Goal: Task Accomplishment & Management: Manage account settings

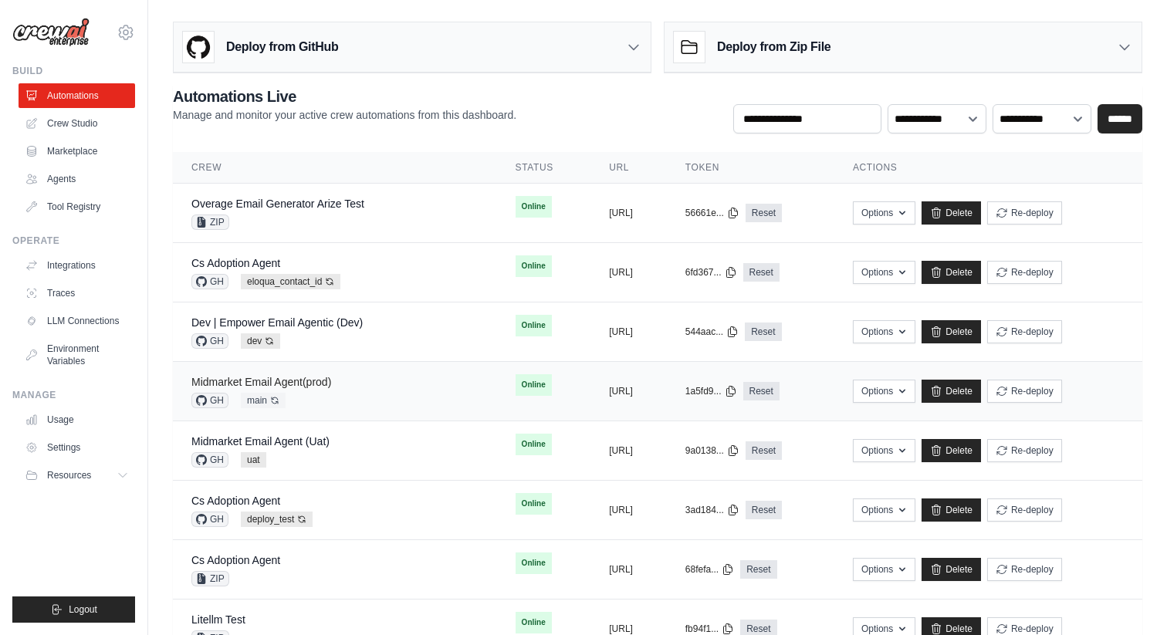
click at [322, 383] on link "Midmarket Email Agent(prod)" at bounding box center [261, 382] width 140 height 12
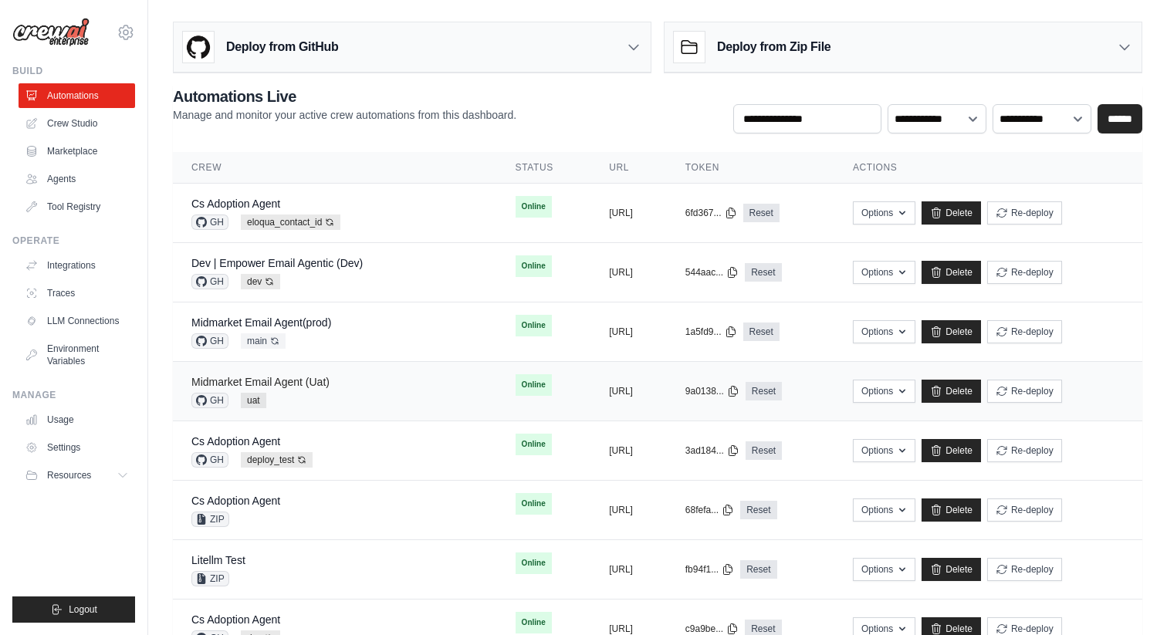
click at [282, 379] on link "Midmarket Email Agent (Uat)" at bounding box center [260, 382] width 138 height 12
click at [315, 316] on link "Midmarket Email Agent(prod)" at bounding box center [261, 322] width 140 height 12
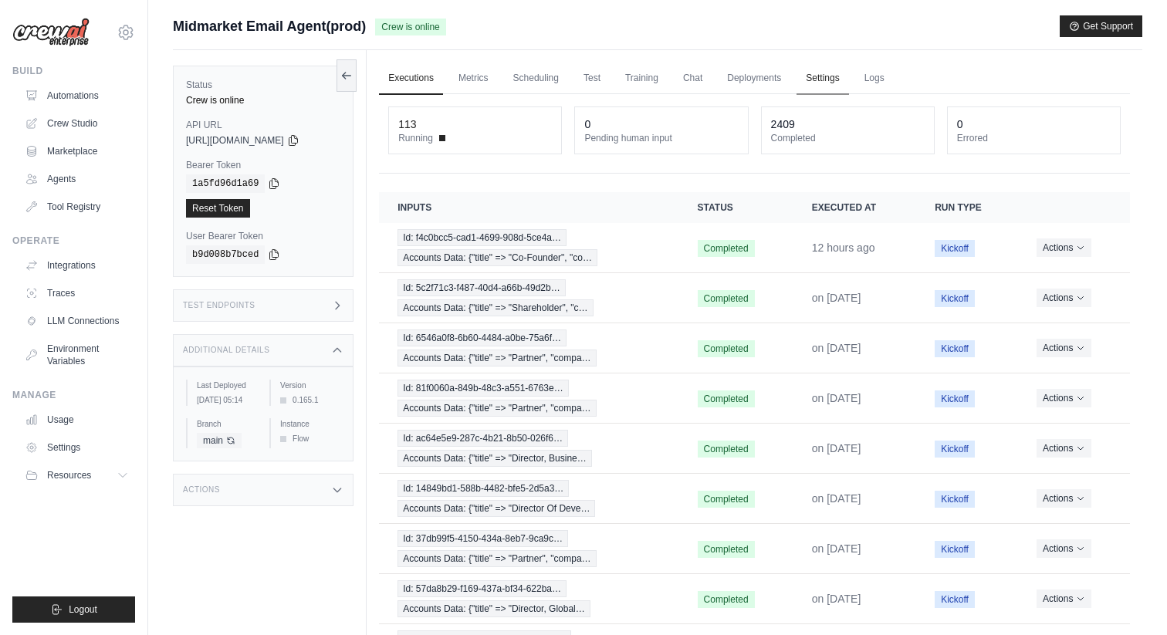
click at [822, 71] on link "Settings" at bounding box center [822, 78] width 52 height 32
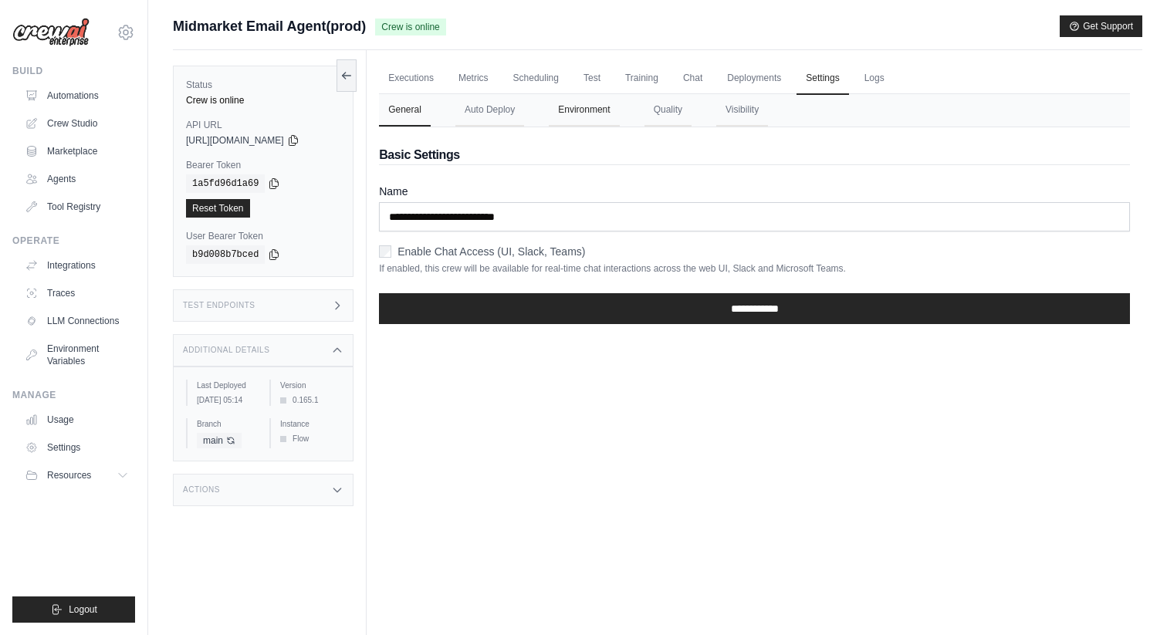
click at [587, 109] on button "Environment" at bounding box center [584, 110] width 70 height 32
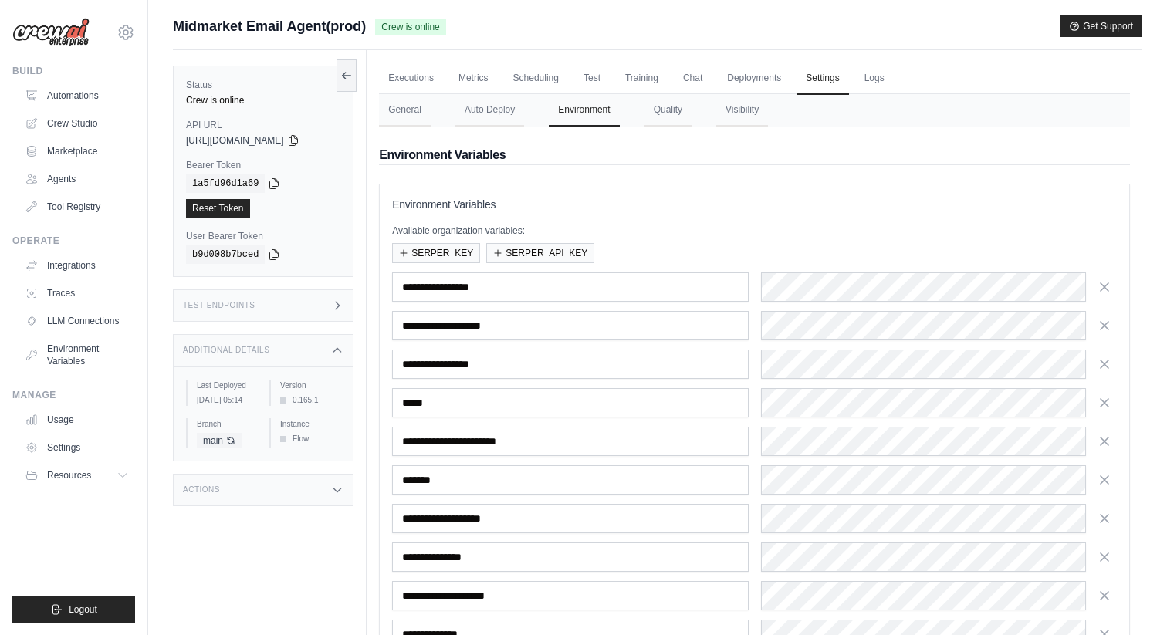
scroll to position [300, 0]
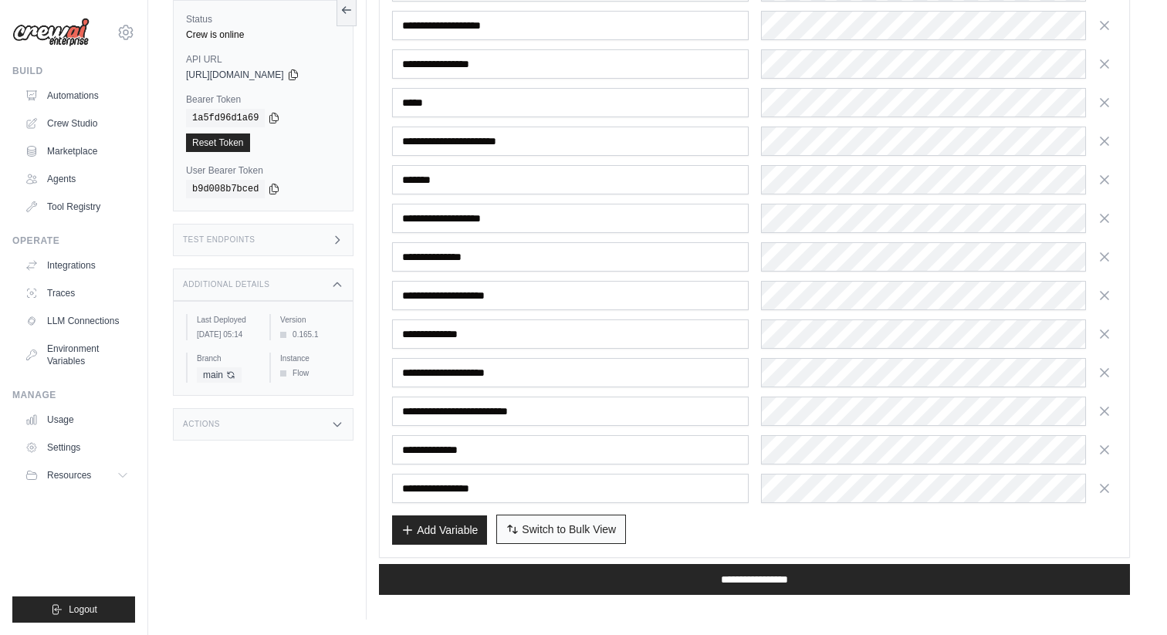
click at [537, 522] on span "Switch to Bulk View" at bounding box center [569, 529] width 94 height 15
type textarea "**********"
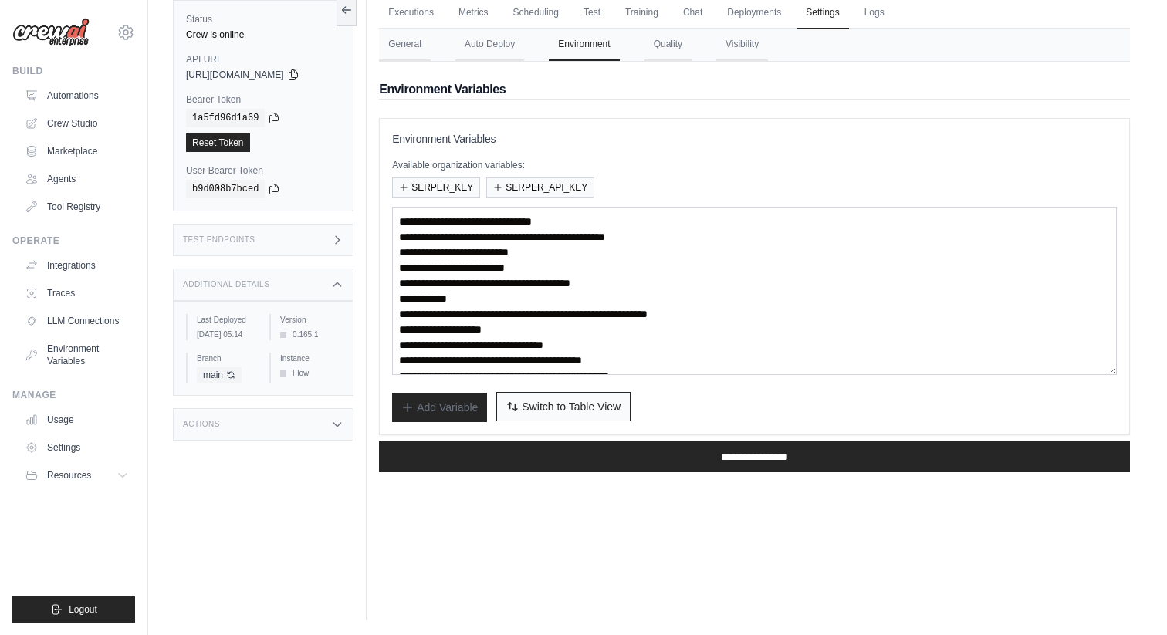
scroll to position [0, 0]
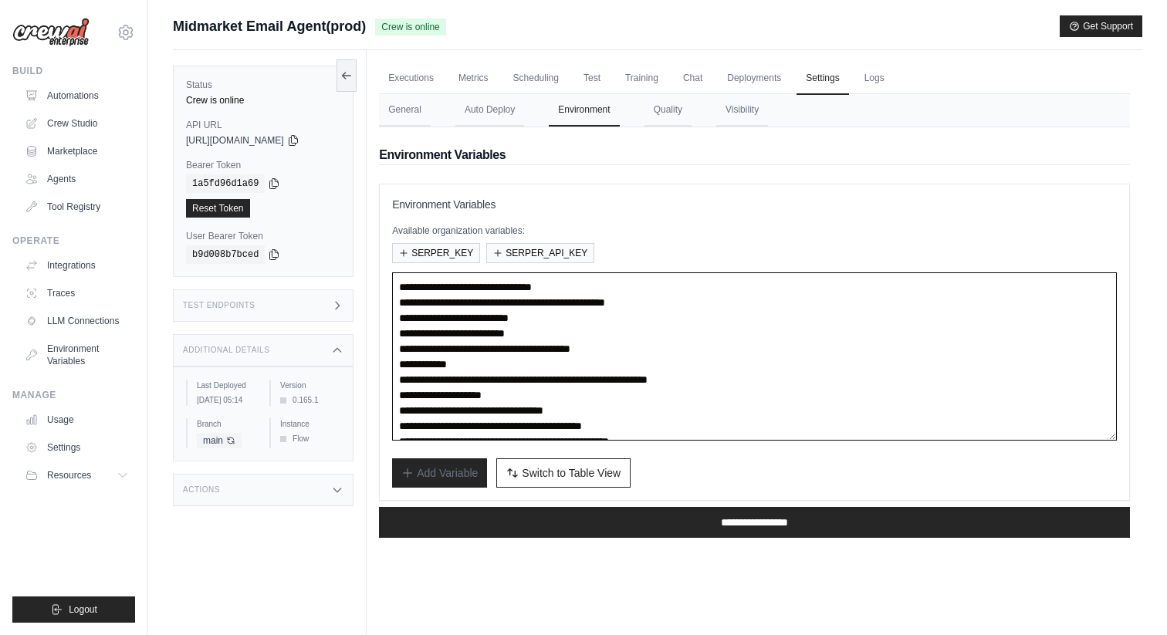
click at [596, 375] on textarea "**********" at bounding box center [754, 356] width 725 height 168
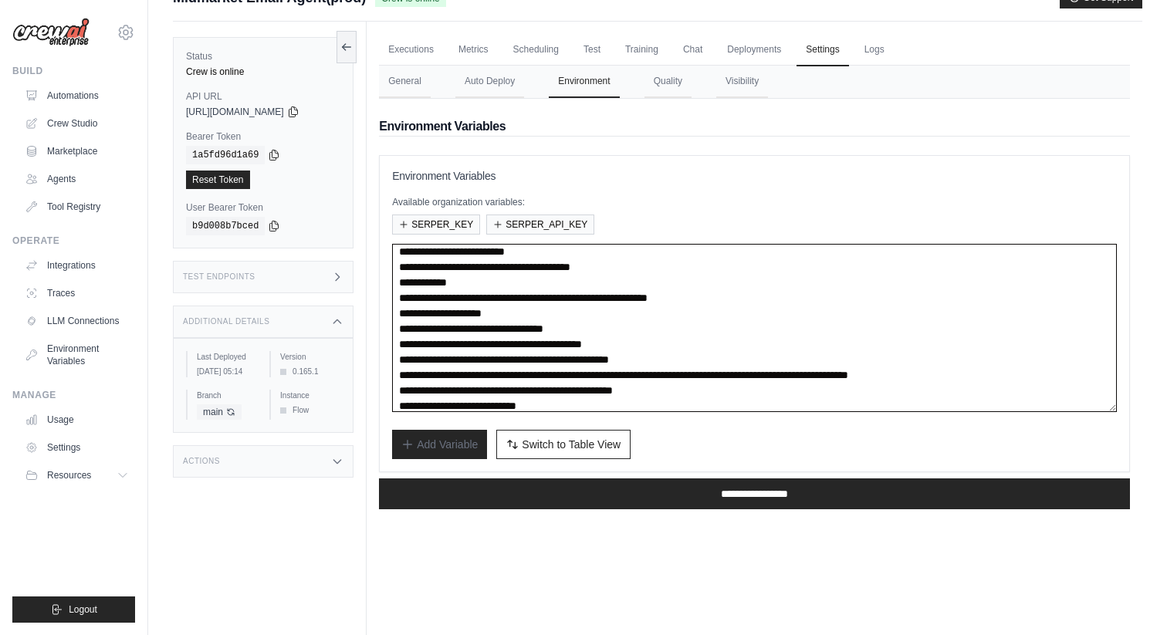
scroll to position [44, 0]
